Goal: Task Accomplishment & Management: Complete application form

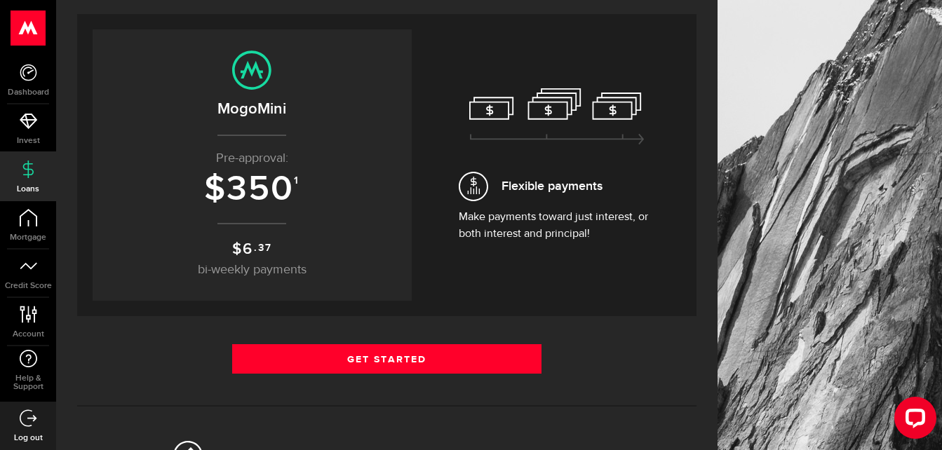
scroll to position [140, 0]
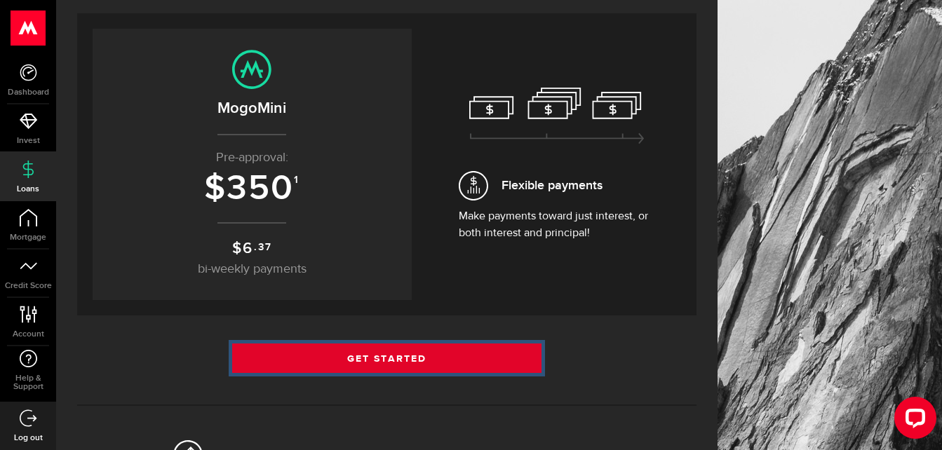
click at [376, 355] on link "Get Started" at bounding box center [387, 358] width 310 height 29
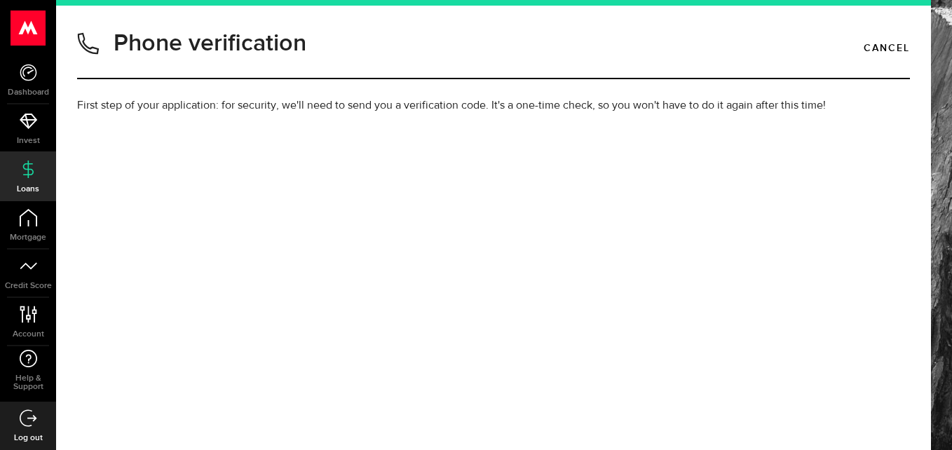
type input "2505040378"
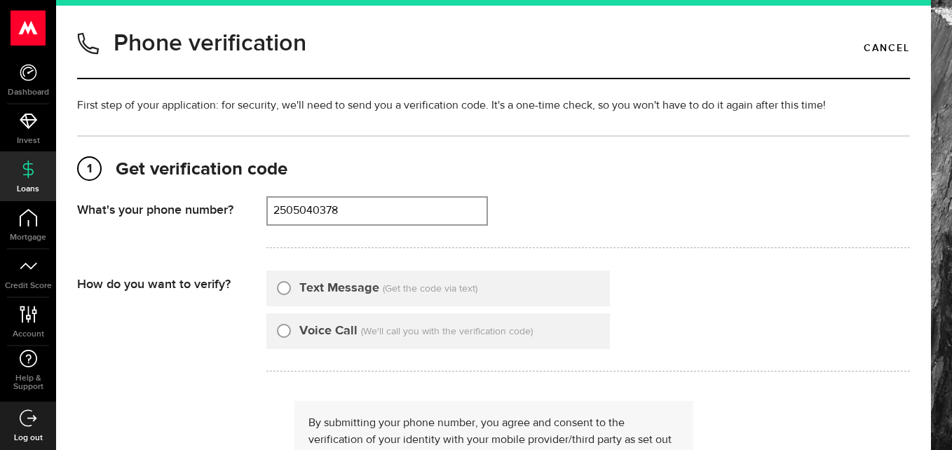
click at [287, 291] on input "Text Message" at bounding box center [284, 286] width 14 height 14
radio input "true"
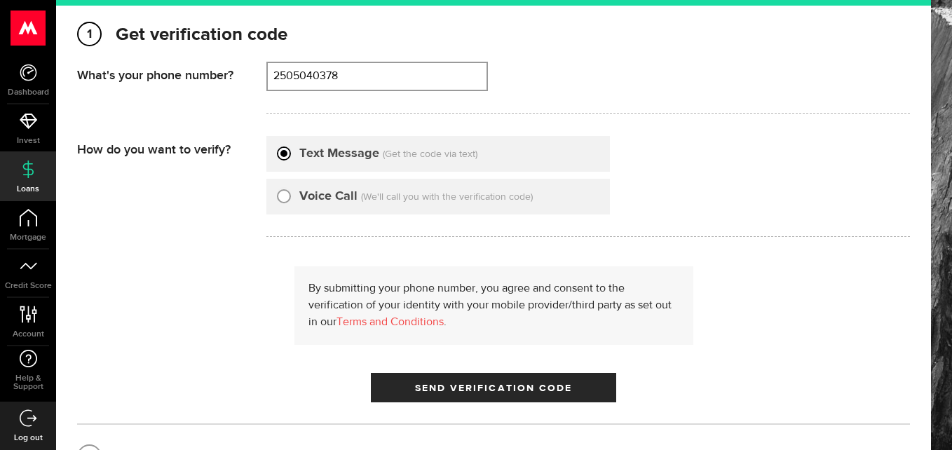
scroll to position [140, 0]
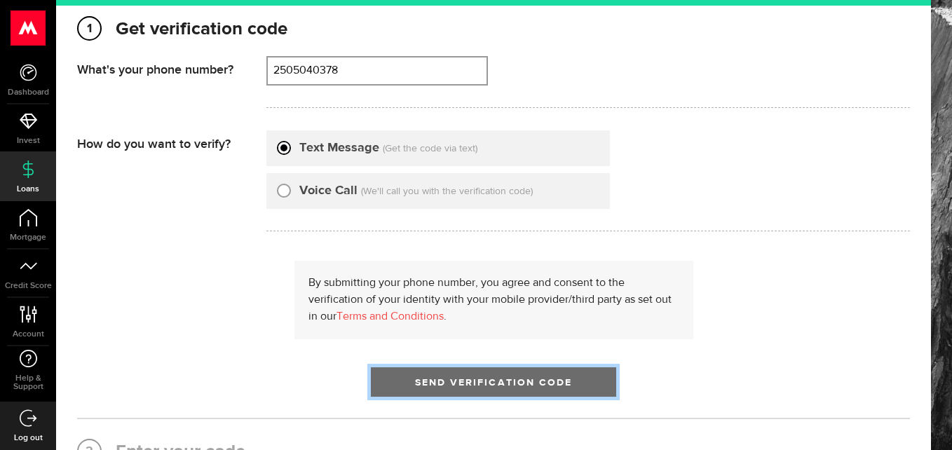
drag, startPoint x: 452, startPoint y: 383, endPoint x: 430, endPoint y: 375, distance: 24.0
click at [453, 383] on span "Send Verification Code" at bounding box center [494, 383] width 158 height 10
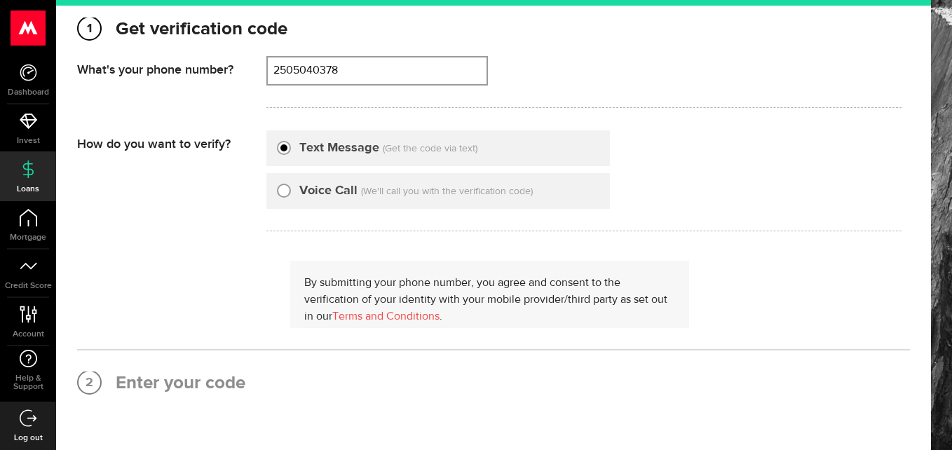
scroll to position [0, 0]
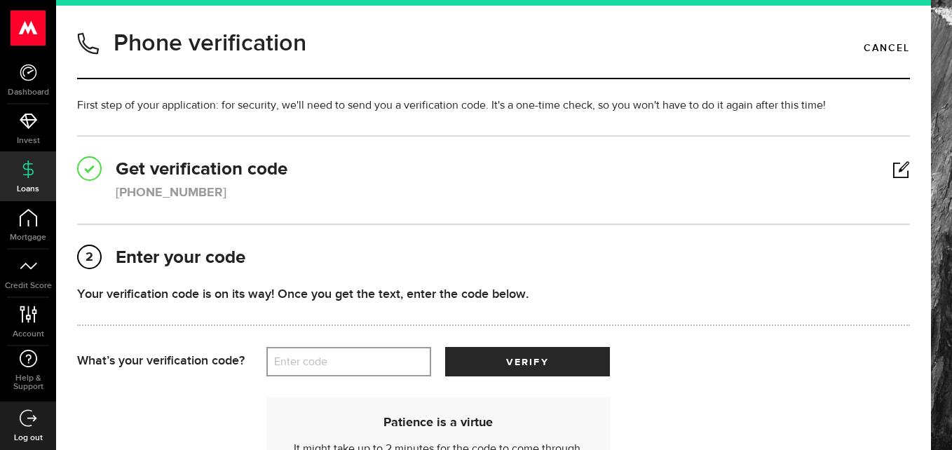
click at [392, 356] on label "Enter code" at bounding box center [348, 362] width 165 height 29
click at [392, 356] on input "Enter code" at bounding box center [348, 361] width 165 height 29
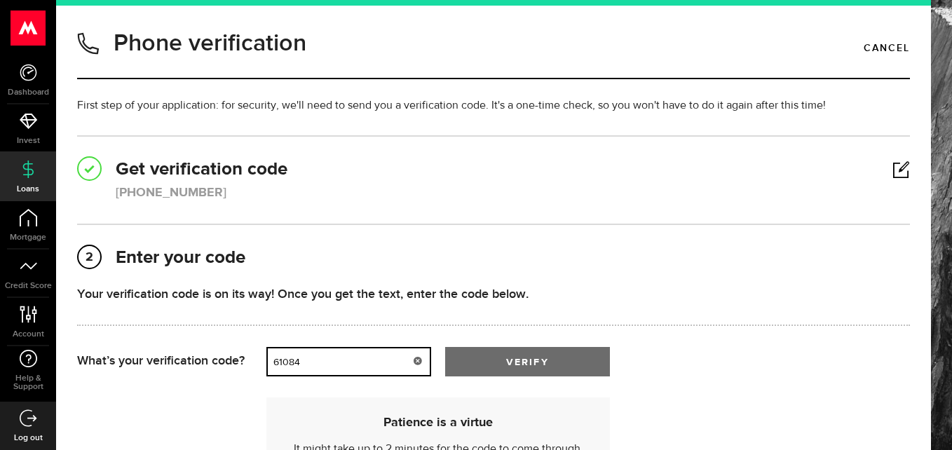
type input "61084"
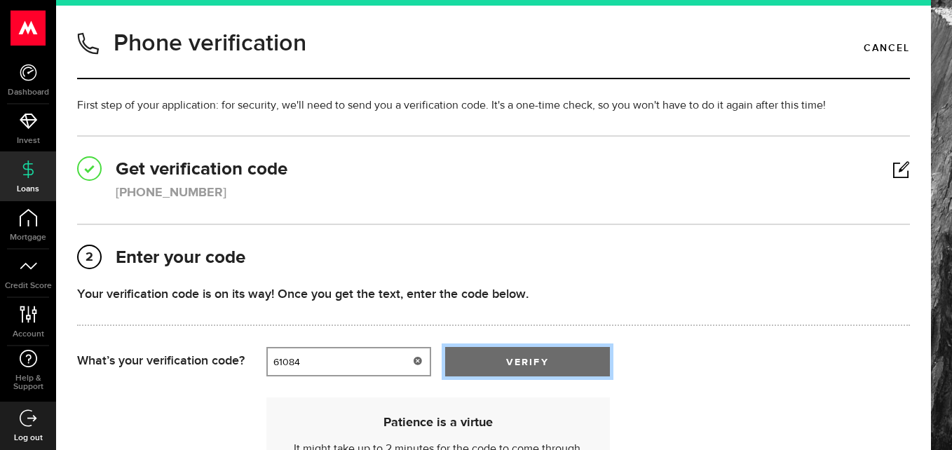
click at [505, 362] on button "verify" at bounding box center [527, 361] width 165 height 29
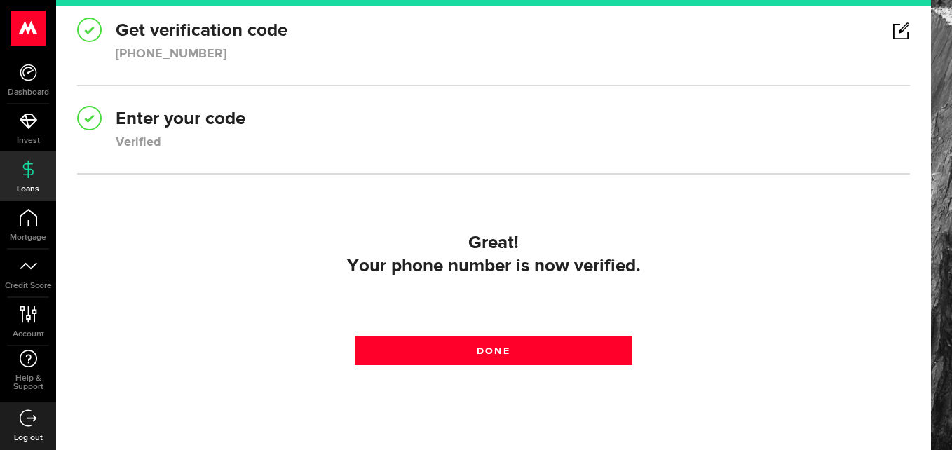
scroll to position [140, 0]
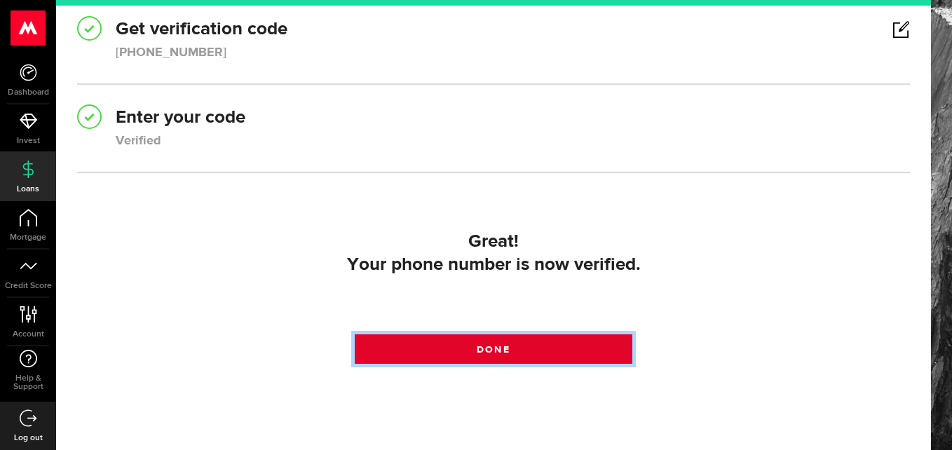
click at [492, 345] on span at bounding box center [493, 353] width 18 height 18
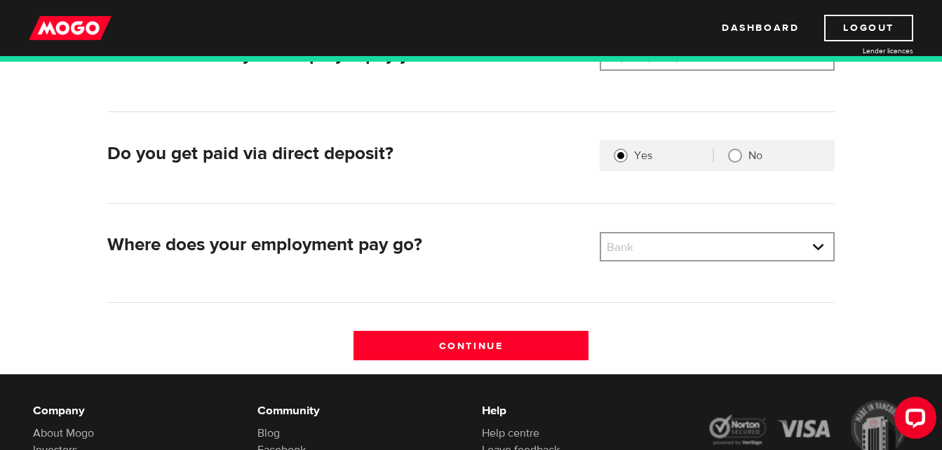
scroll to position [351, 0]
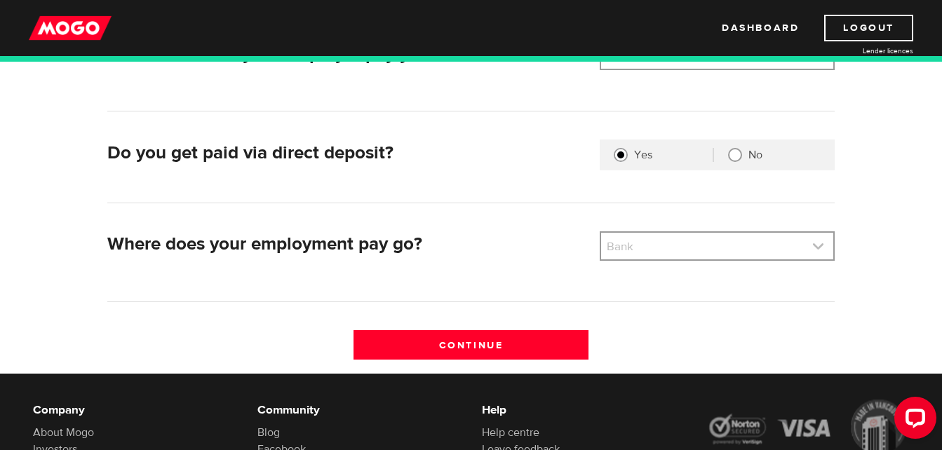
click at [760, 252] on link at bounding box center [717, 246] width 232 height 27
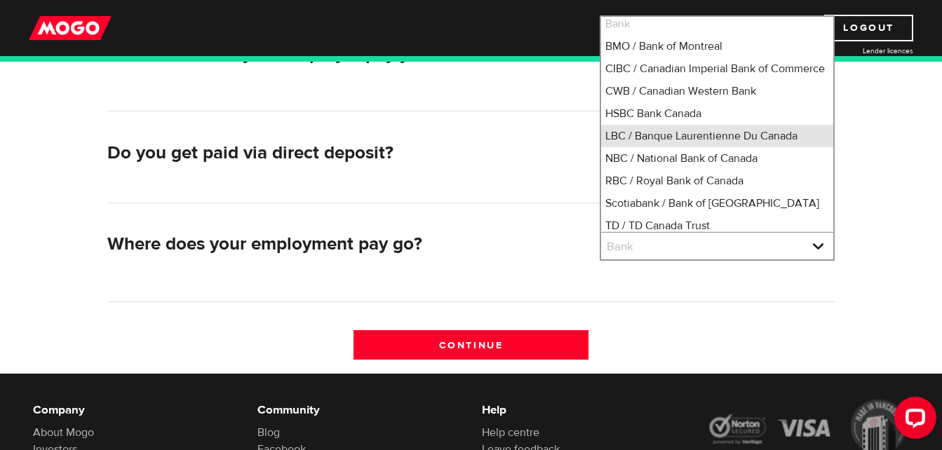
scroll to position [74, 0]
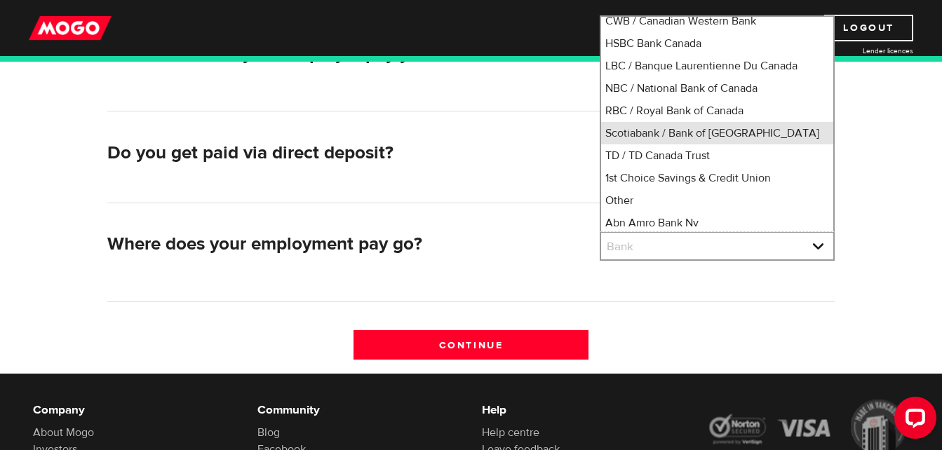
click at [678, 144] on li "Scotiabank / Bank of Nova Scotia" at bounding box center [717, 133] width 232 height 22
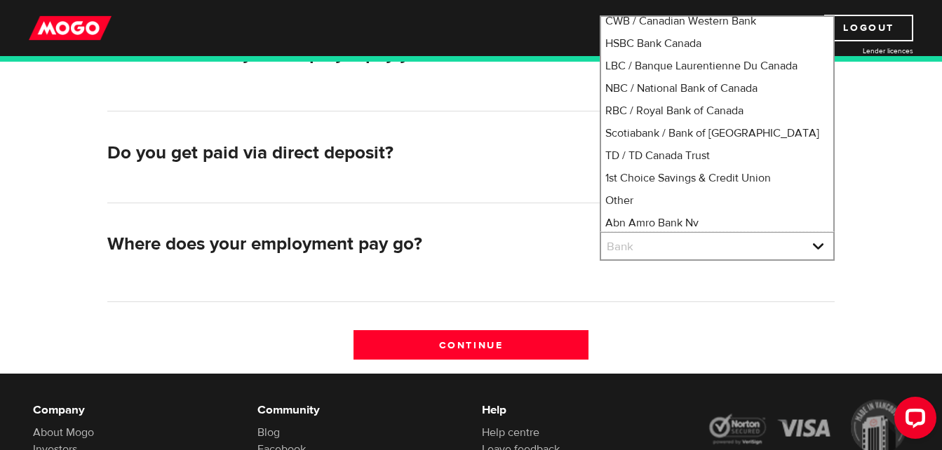
select select "2"
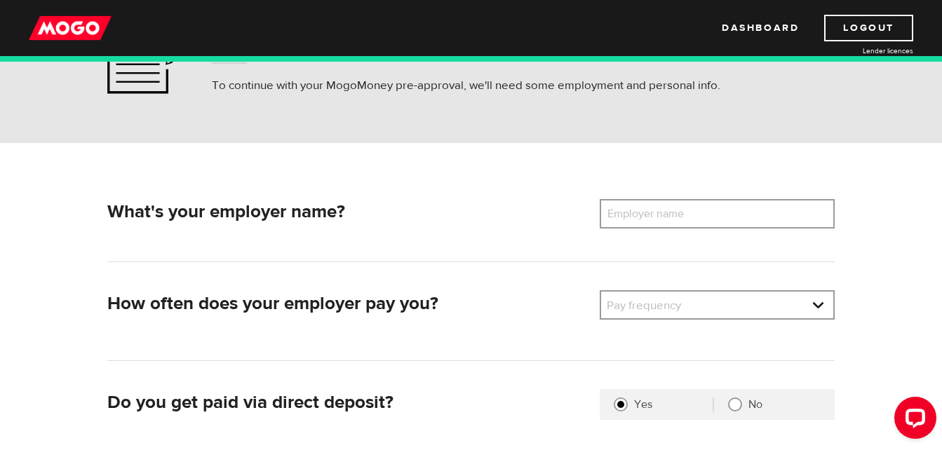
scroll to position [70, 0]
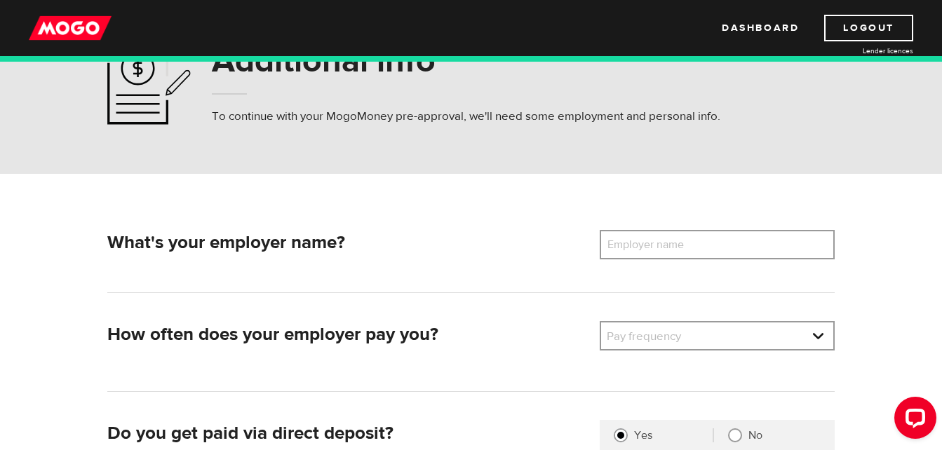
click at [619, 239] on label "Employer name" at bounding box center [655, 244] width 113 height 29
click at [619, 239] on input "Employer name" at bounding box center [716, 244] width 235 height 29
type input "Grimace & Co Restaurant"
click at [644, 337] on link at bounding box center [717, 335] width 232 height 27
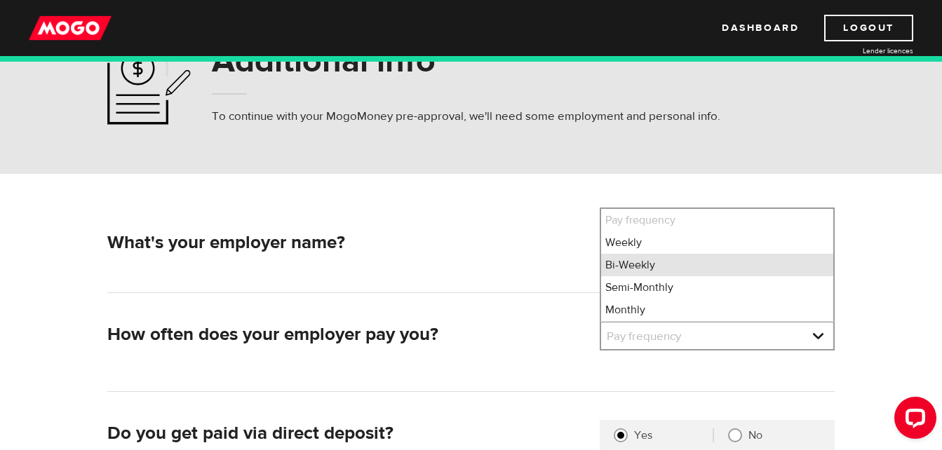
click at [637, 262] on li "Bi-Weekly" at bounding box center [717, 265] width 232 height 22
select select "2"
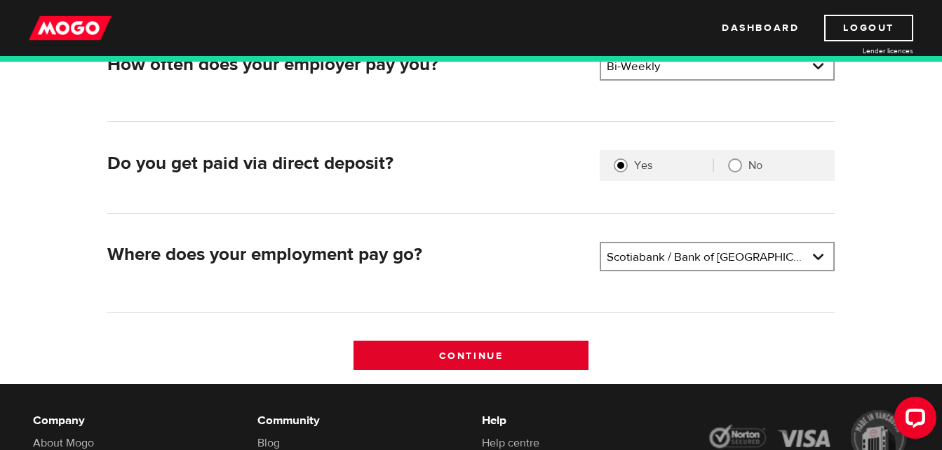
scroll to position [351, 0]
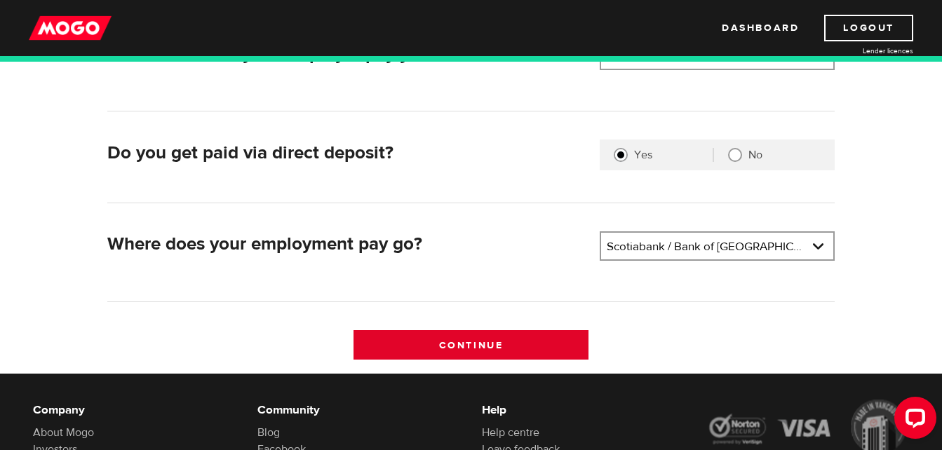
click at [528, 353] on input "Continue" at bounding box center [470, 344] width 235 height 29
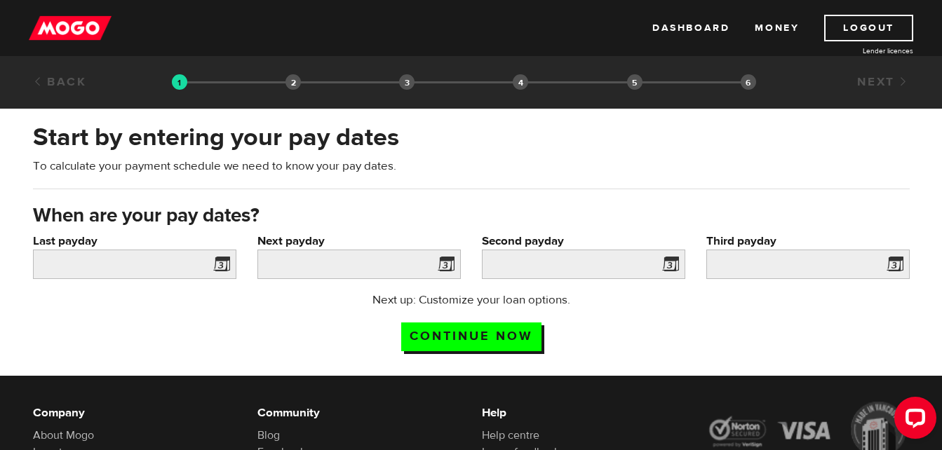
click at [219, 266] on span at bounding box center [218, 266] width 21 height 22
click at [135, 265] on input "Last payday" at bounding box center [134, 264] width 203 height 29
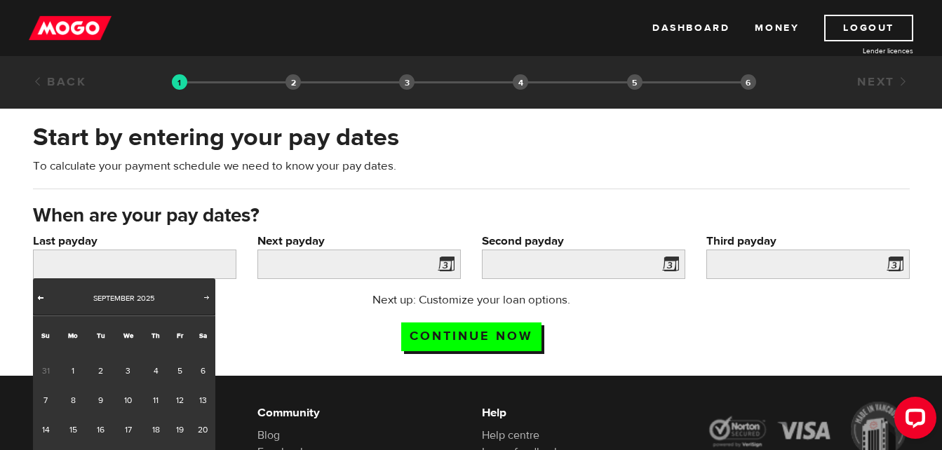
click at [39, 298] on span "Prev" at bounding box center [40, 297] width 11 height 11
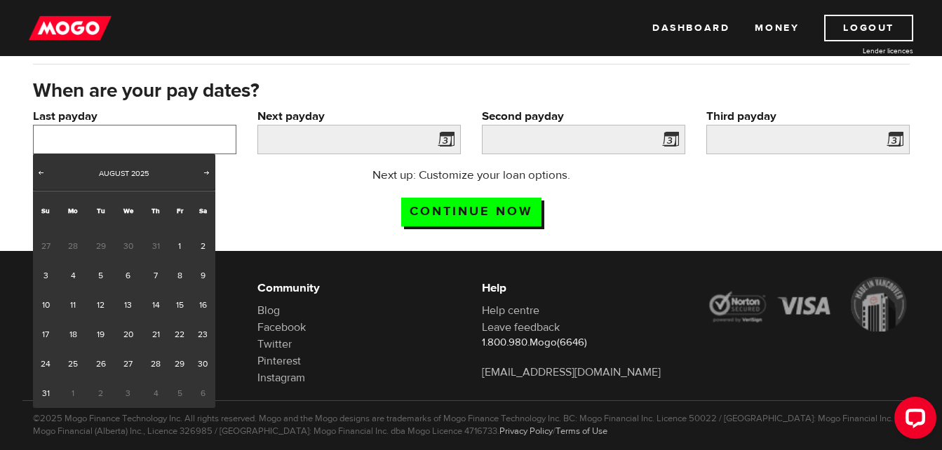
scroll to position [140, 0]
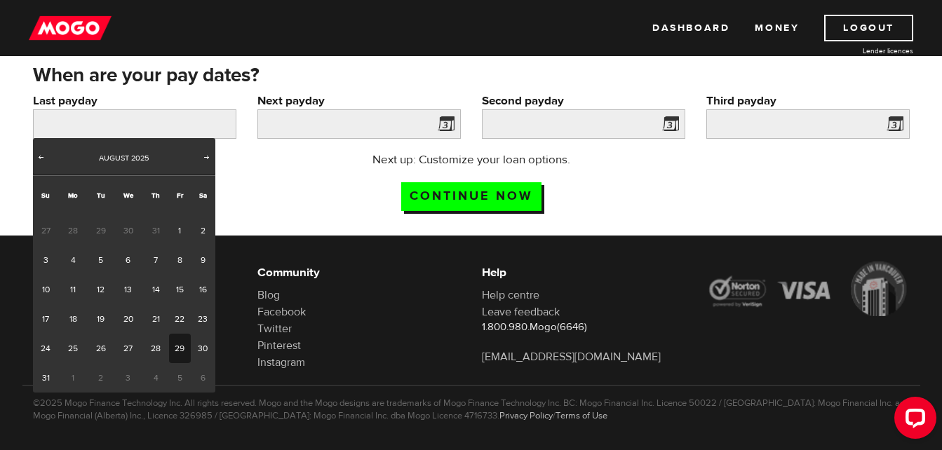
click at [175, 346] on link "29" at bounding box center [180, 348] width 22 height 29
type input "[DATE]"
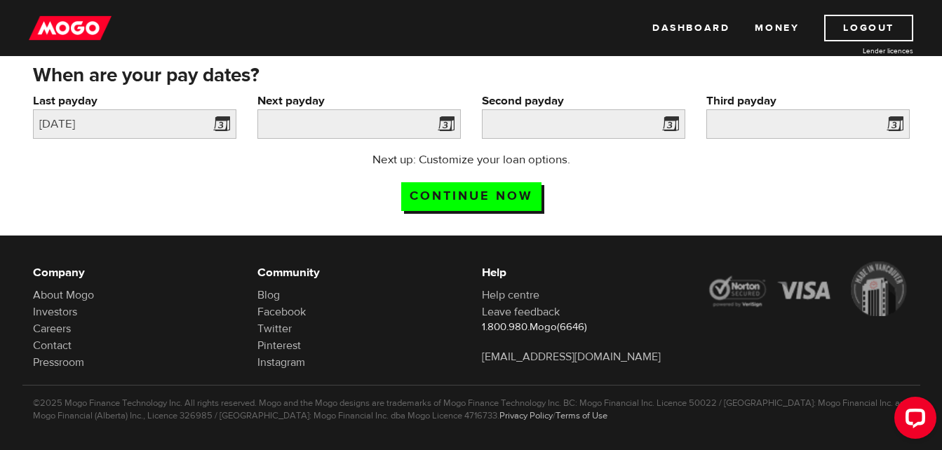
click at [447, 124] on span at bounding box center [443, 126] width 21 height 22
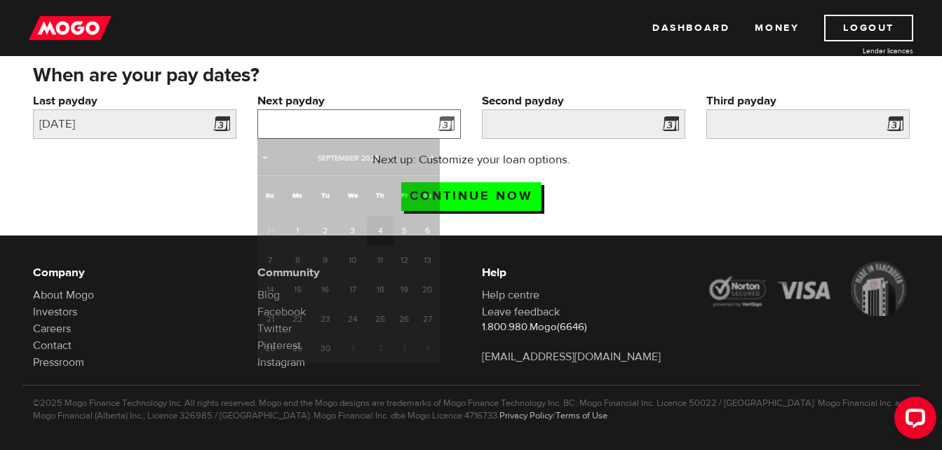
click at [364, 128] on input "Next payday" at bounding box center [358, 123] width 203 height 29
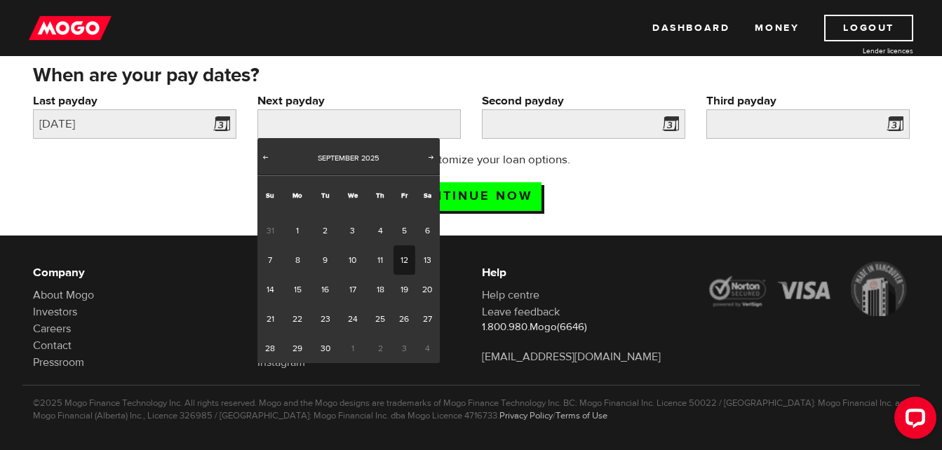
click at [404, 257] on link "12" at bounding box center [404, 259] width 22 height 29
type input "2025/09/12"
type input "2025/9/26"
type input "2025/10/10"
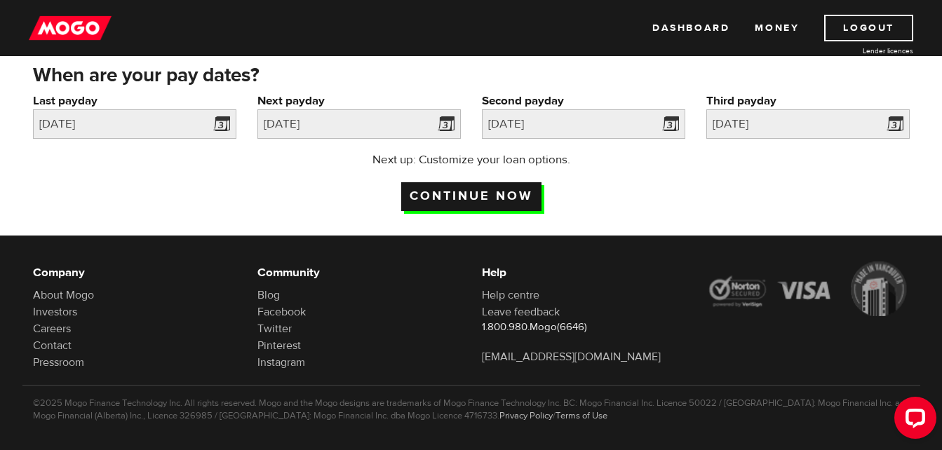
click at [502, 195] on input "Continue now" at bounding box center [471, 196] width 140 height 29
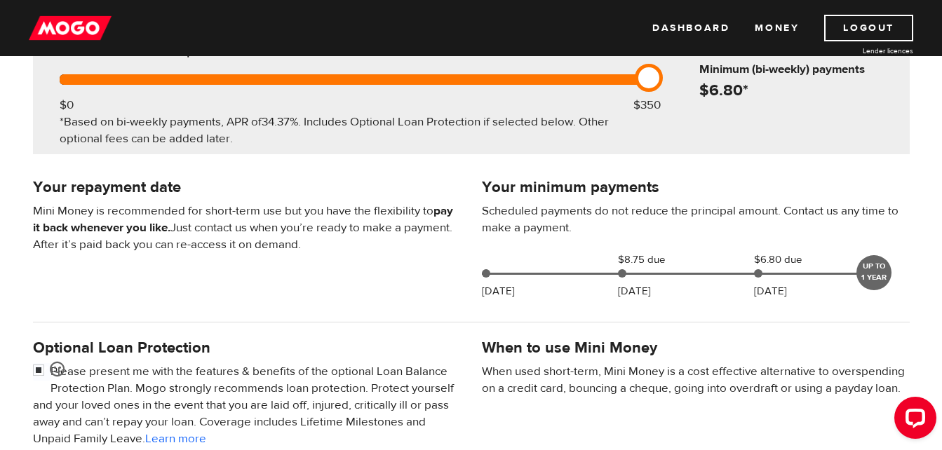
scroll to position [210, 0]
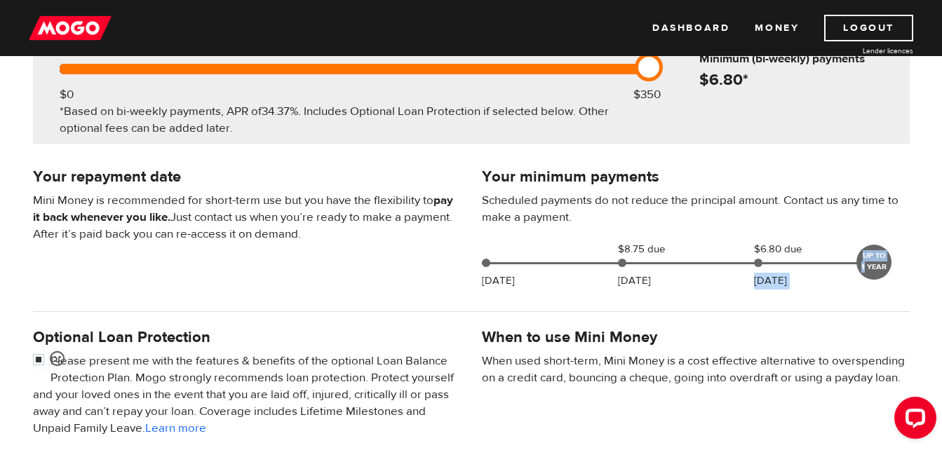
drag, startPoint x: 865, startPoint y: 266, endPoint x: 797, endPoint y: 276, distance: 68.7
click at [799, 276] on div "Sep 08 $8.75 due Sep 26 $6.80 due Oct 10 UP TO 1 YEAR" at bounding box center [680, 260] width 409 height 39
drag, startPoint x: 797, startPoint y: 276, endPoint x: 837, endPoint y: 322, distance: 61.7
click at [837, 322] on div at bounding box center [470, 311] width 897 height 28
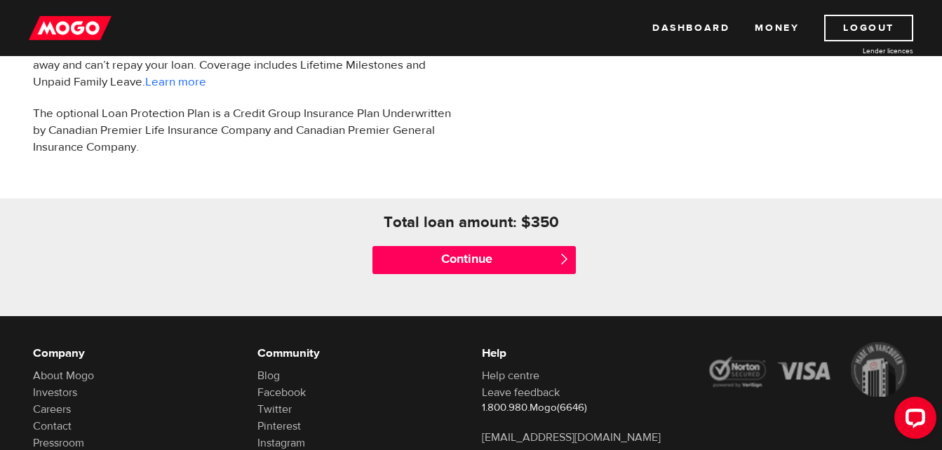
scroll to position [561, 0]
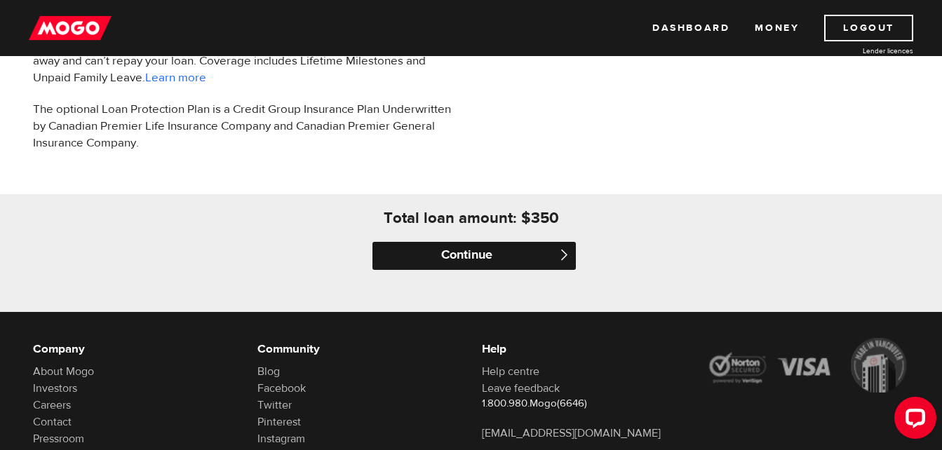
click at [484, 252] on input "Continue" at bounding box center [473, 256] width 203 height 28
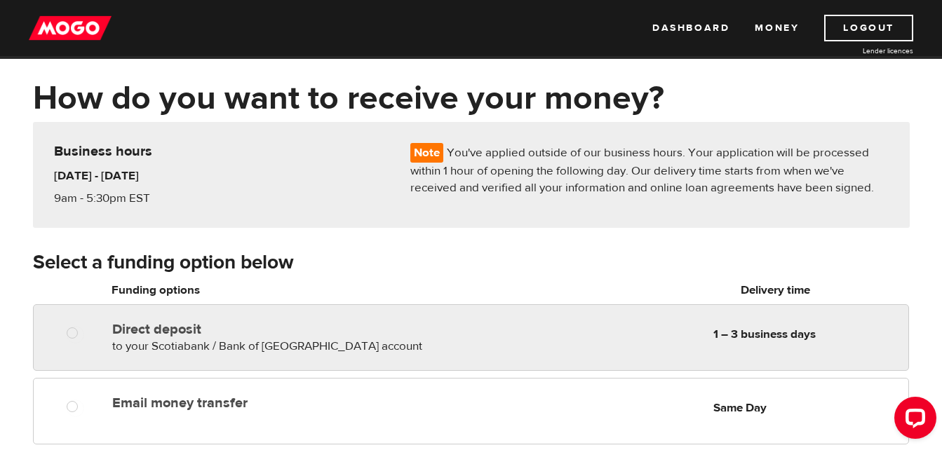
scroll to position [140, 0]
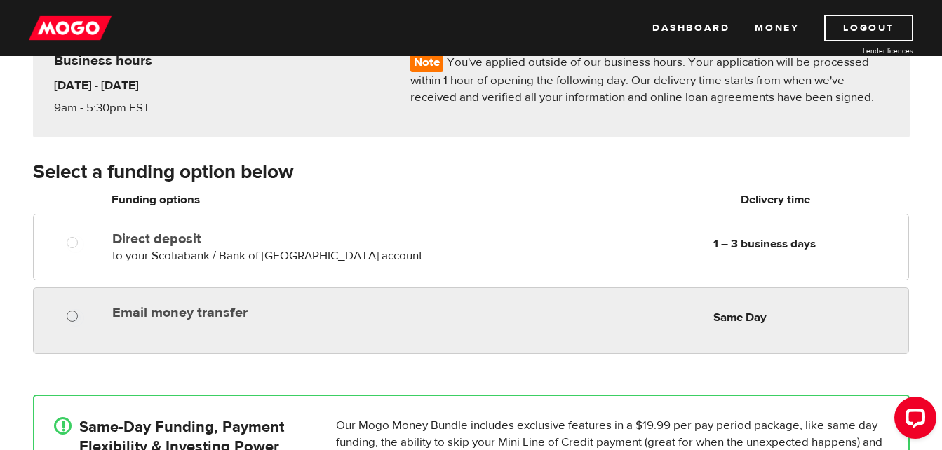
radio input "true"
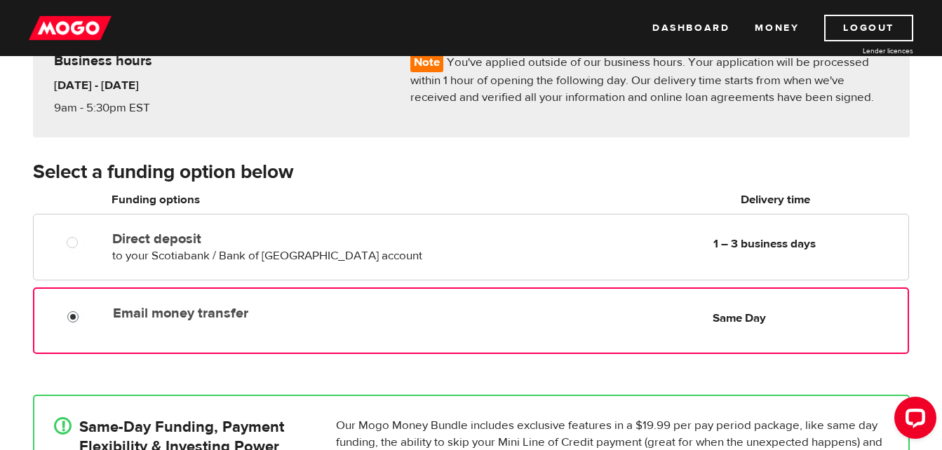
click at [74, 315] on input "Email money transfer" at bounding box center [76, 319] width 18 height 18
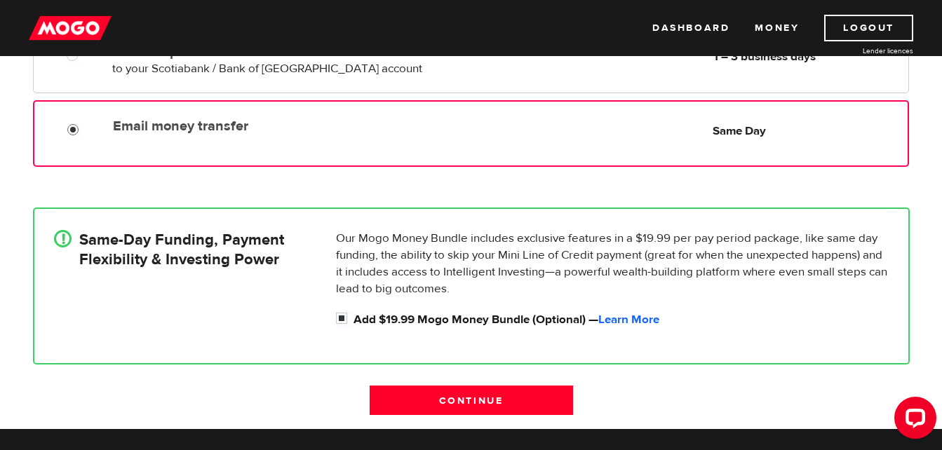
scroll to position [351, 0]
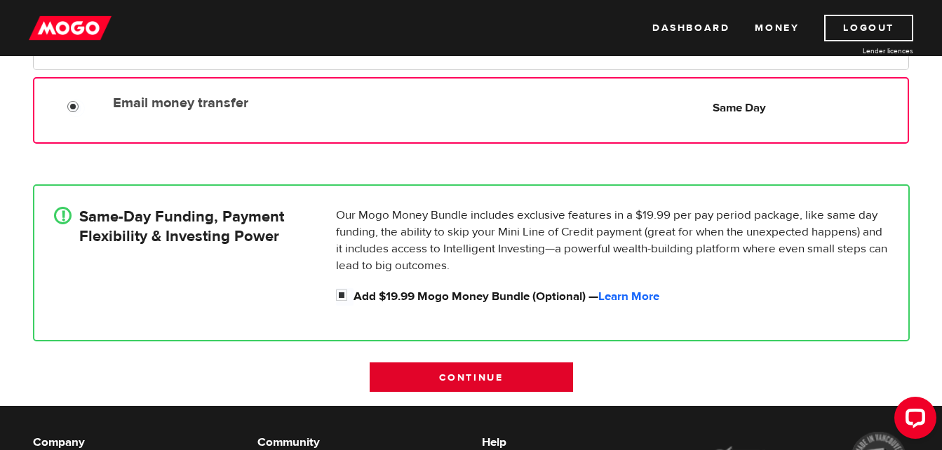
click at [510, 376] on input "Continue" at bounding box center [470, 376] width 203 height 29
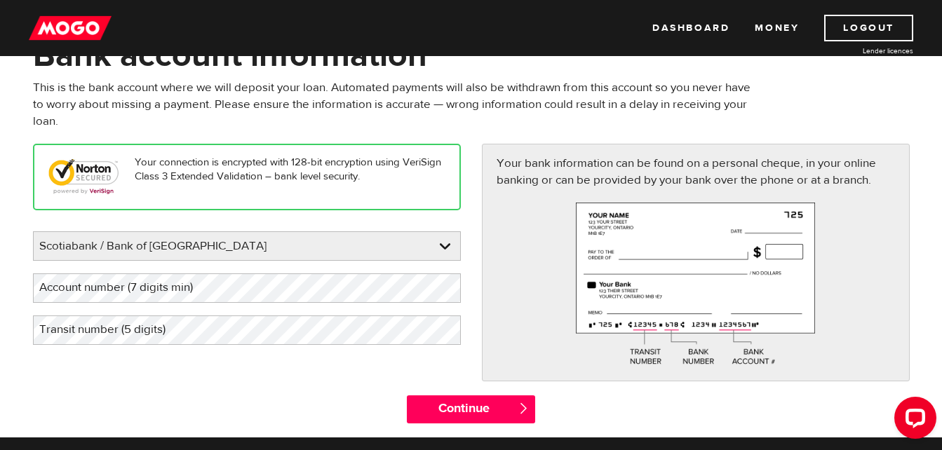
scroll to position [140, 0]
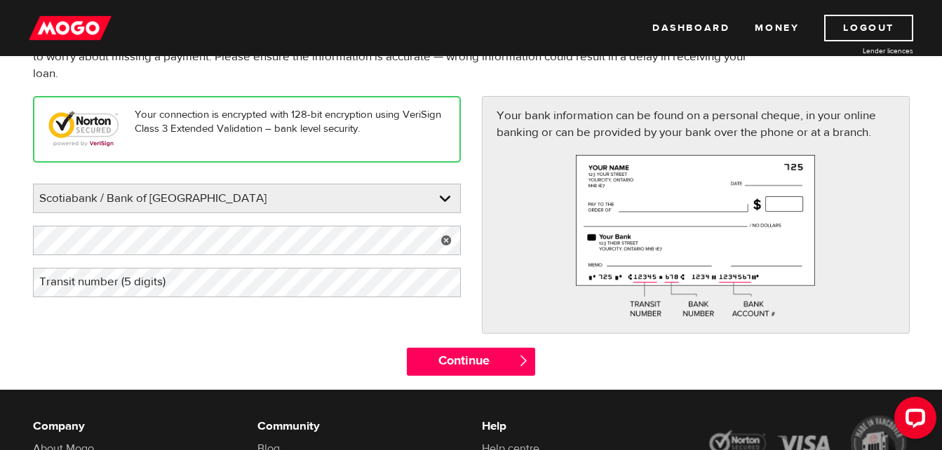
click at [170, 285] on label "Transit number (5 digits)" at bounding box center [113, 282] width 161 height 29
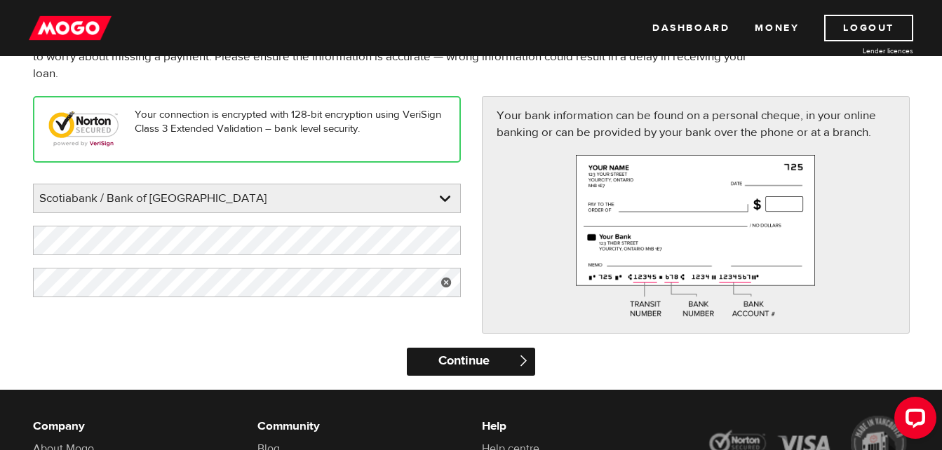
click at [467, 353] on input "Continue" at bounding box center [471, 362] width 128 height 28
